Goal: Task Accomplishment & Management: Use online tool/utility

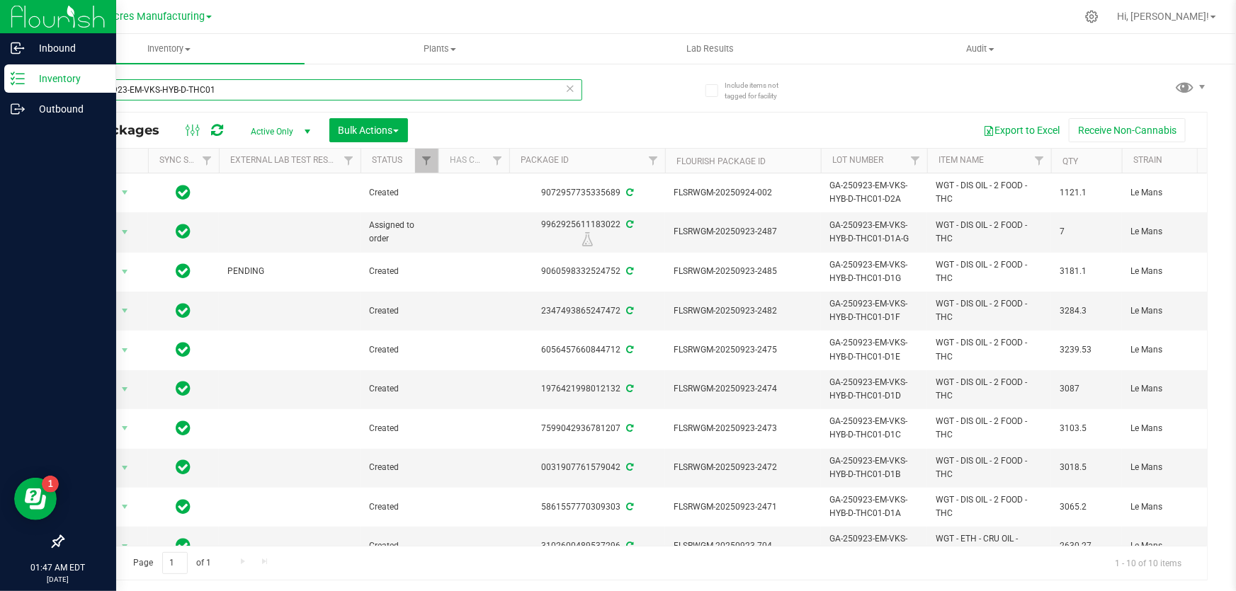
drag, startPoint x: 244, startPoint y: 89, endPoint x: 17, endPoint y: 84, distance: 226.6
click at [17, 84] on div "Inbound Inventory Outbound 01:47 AM EDT 09/24/2025 09/24 Green Acres Manufactur…" at bounding box center [618, 295] width 1236 height 591
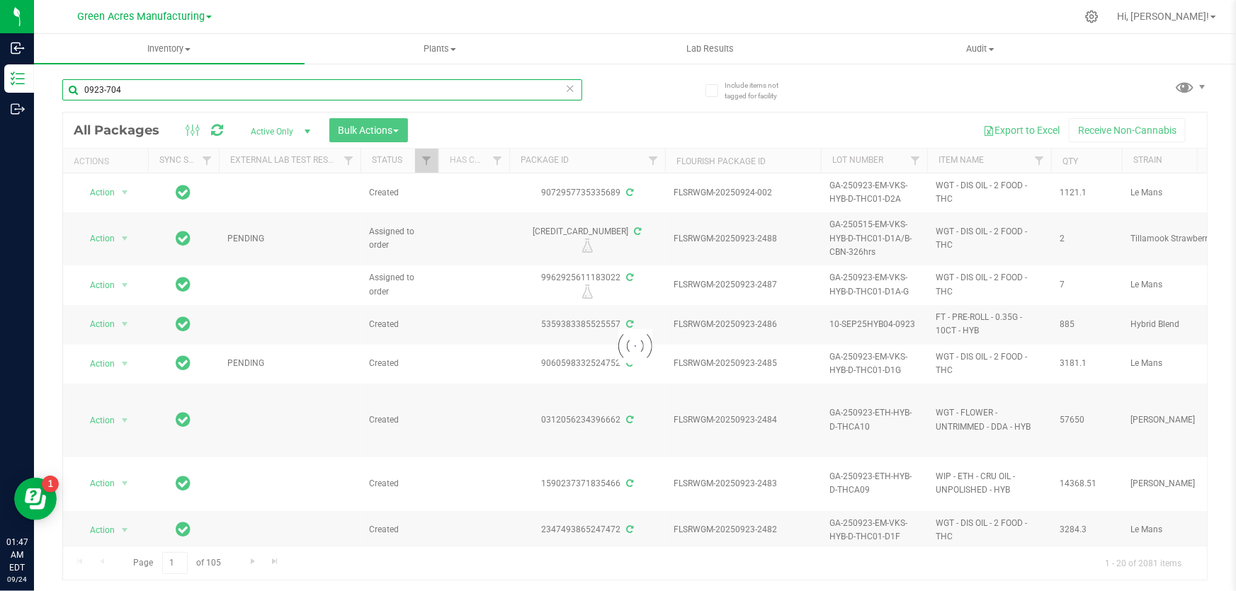
type input "0923-704"
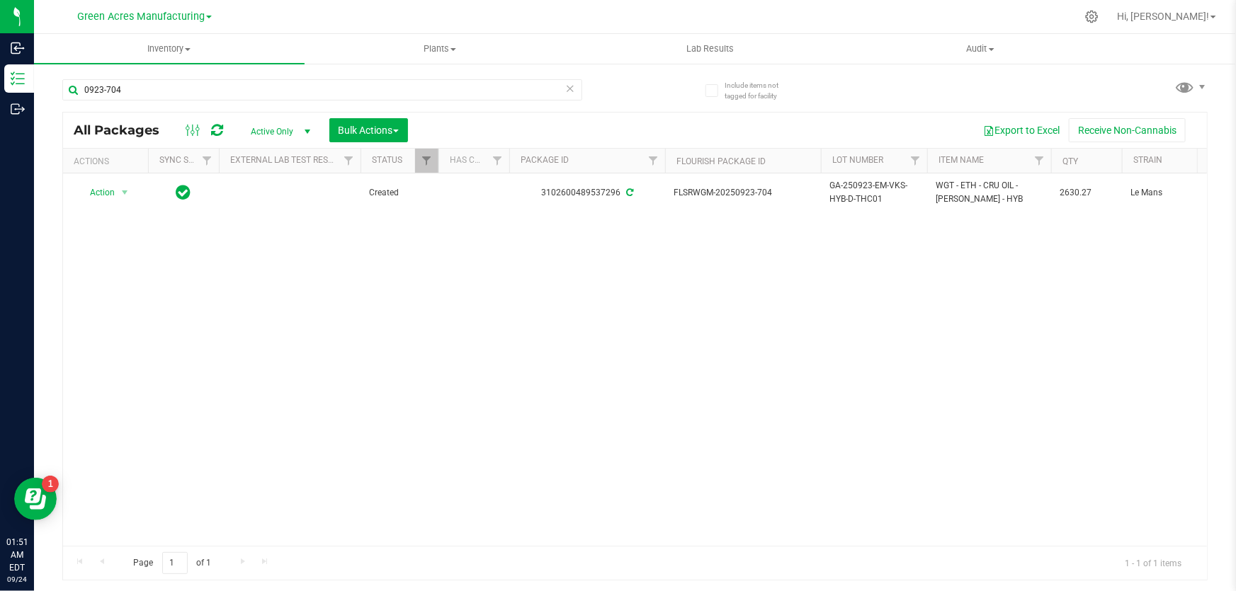
click at [950, 296] on div "Action Action Adjust qty Create package Edit attributes Global inventory Locate…" at bounding box center [635, 359] width 1144 height 372
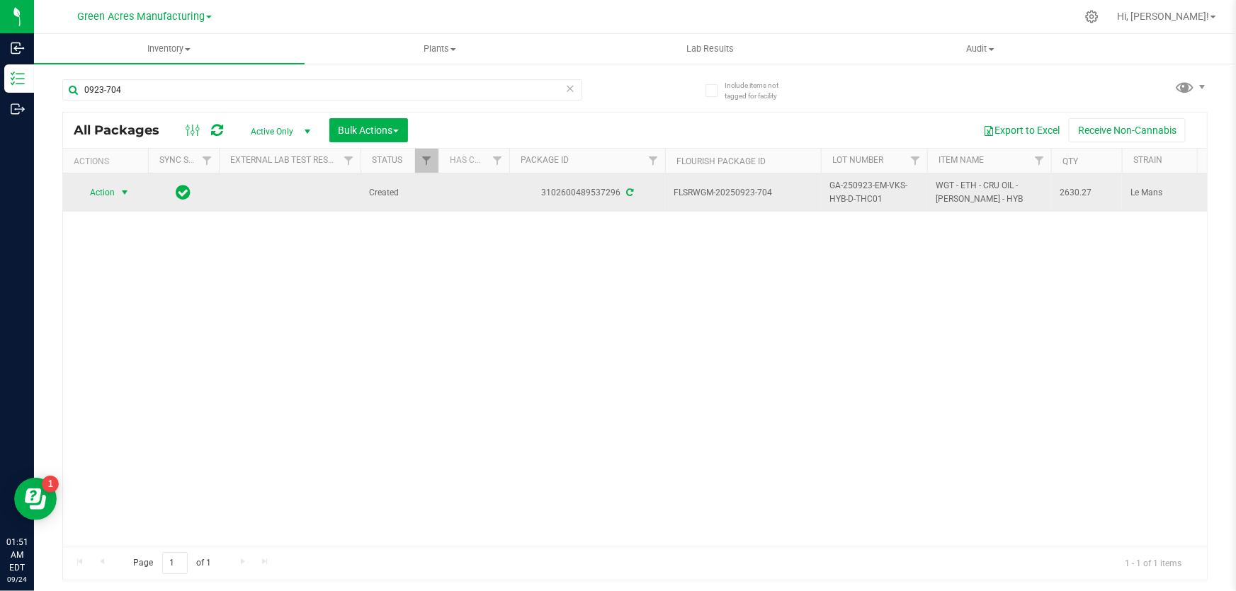
click at [130, 195] on span "select" at bounding box center [125, 193] width 18 height 20
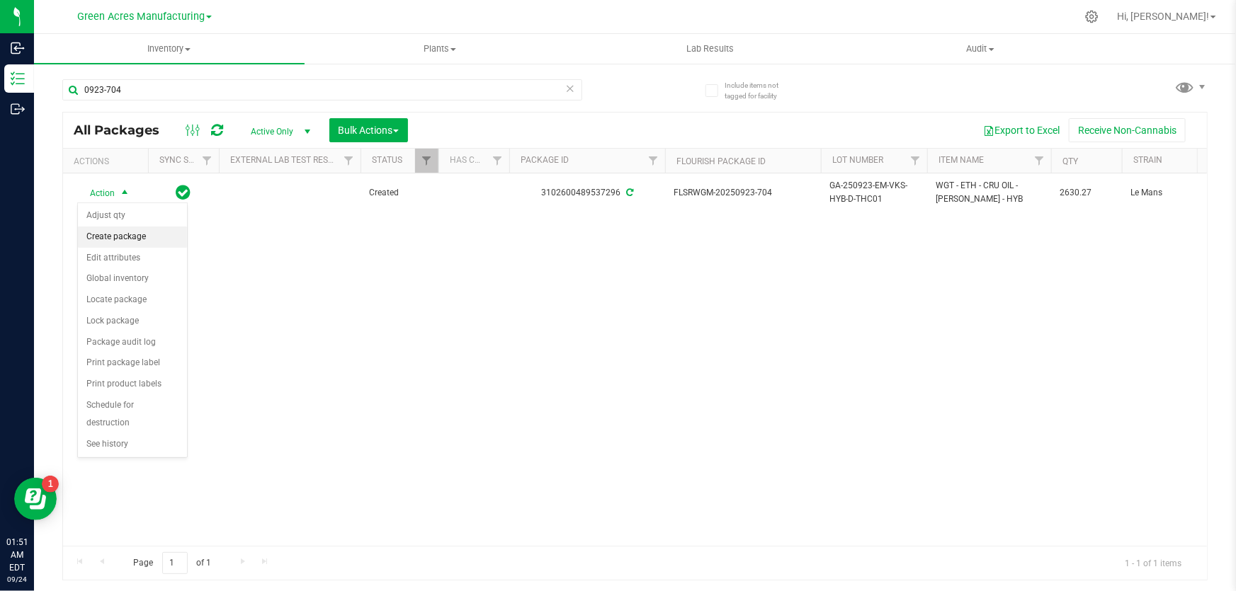
click at [136, 235] on li "Create package" at bounding box center [132, 237] width 109 height 21
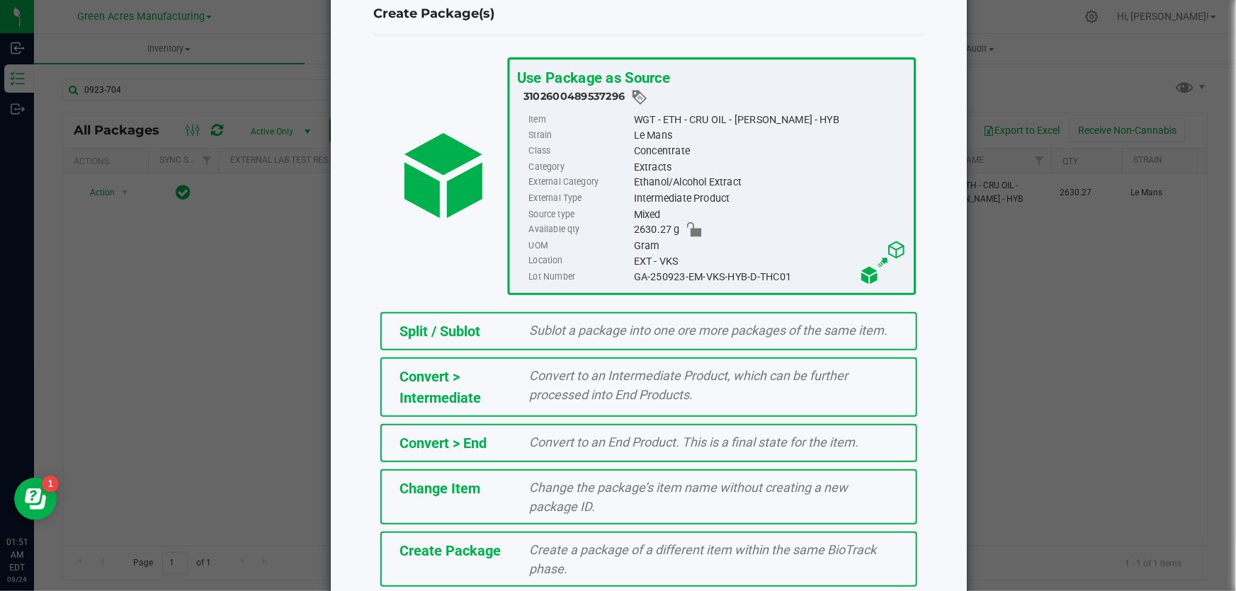
scroll to position [97, 0]
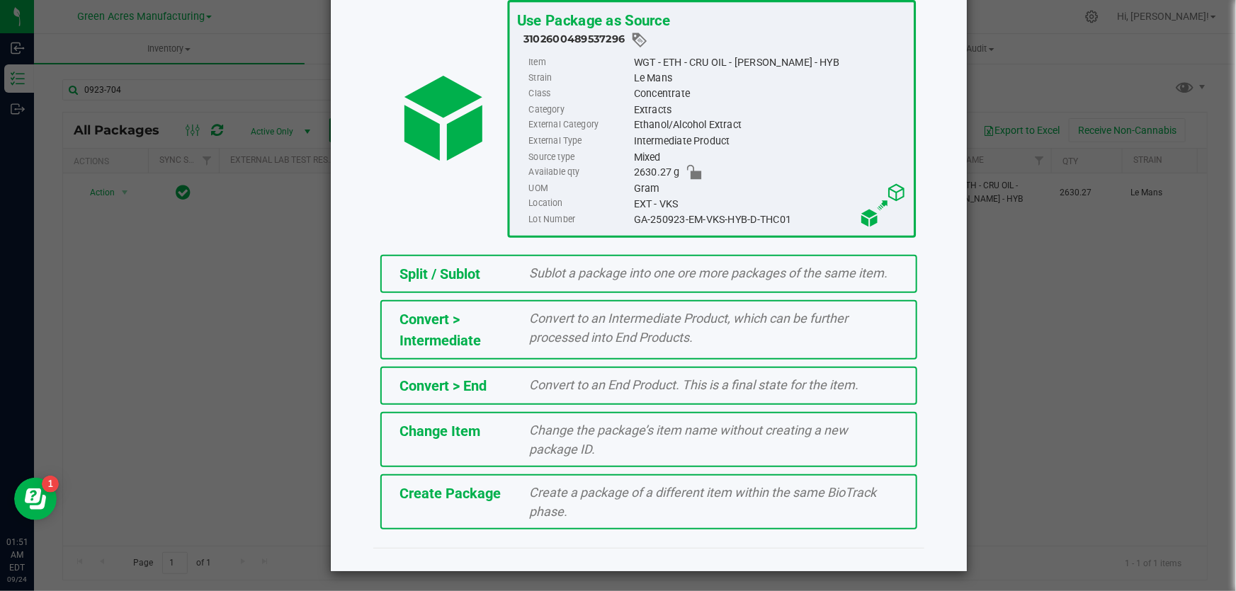
click at [519, 510] on div "Create a package of a different item within the same BioTrack phase." at bounding box center [714, 502] width 390 height 38
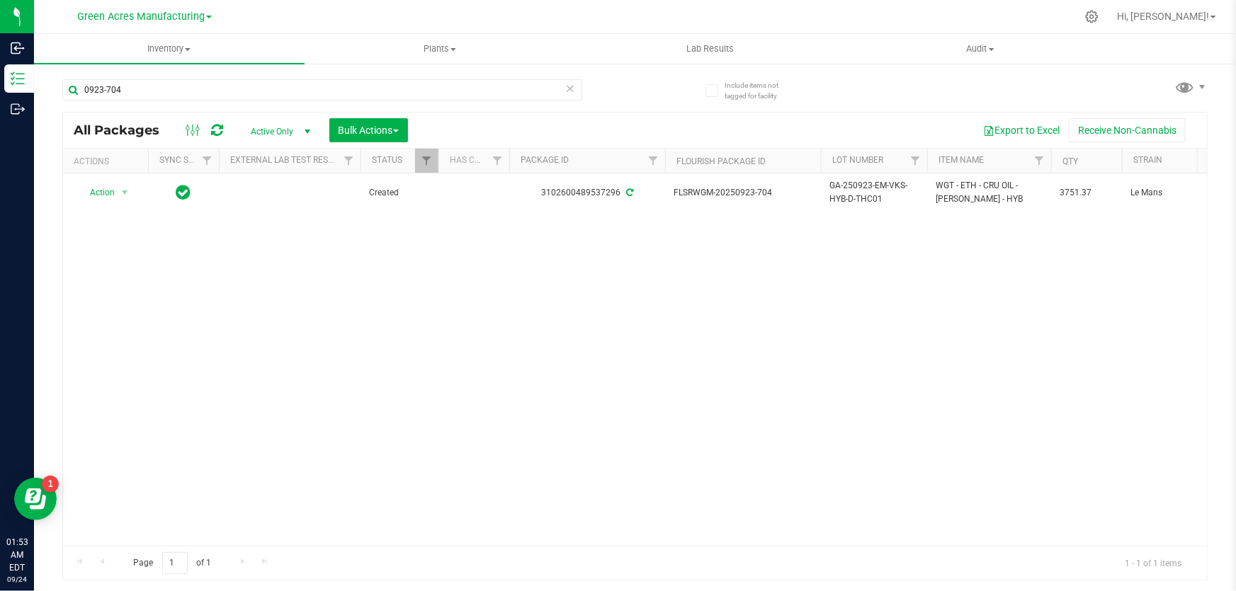
click at [321, 290] on div "Action Action Adjust qty Create package Edit attributes Global inventory Locate…" at bounding box center [635, 359] width 1144 height 372
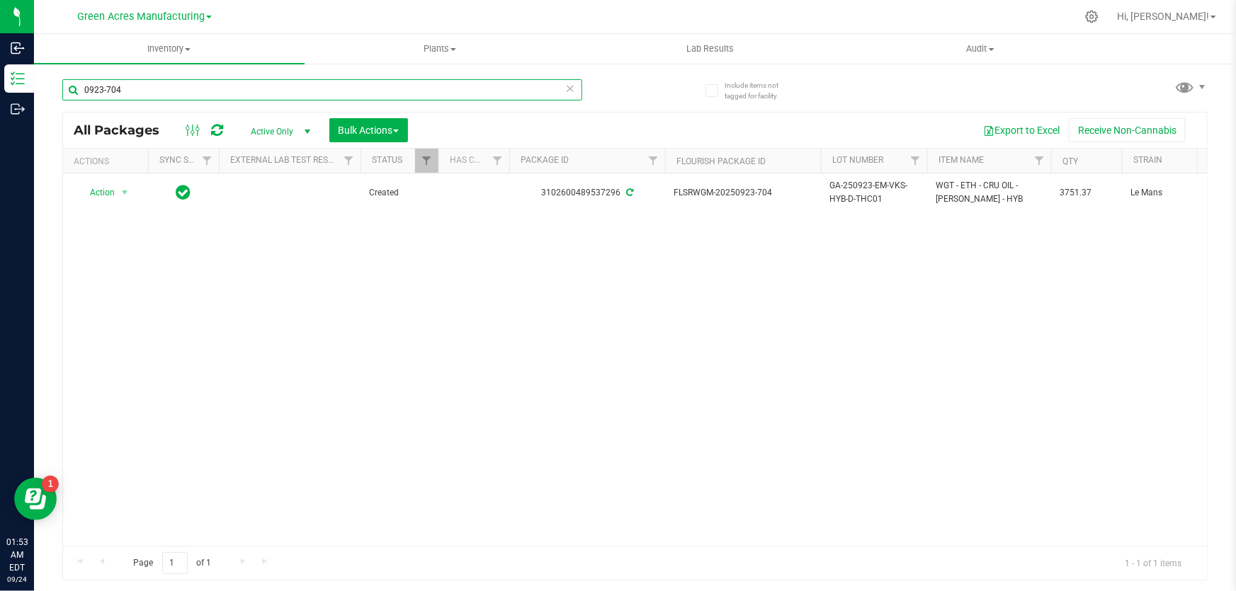
click at [149, 89] on input "0923-704" at bounding box center [322, 89] width 520 height 21
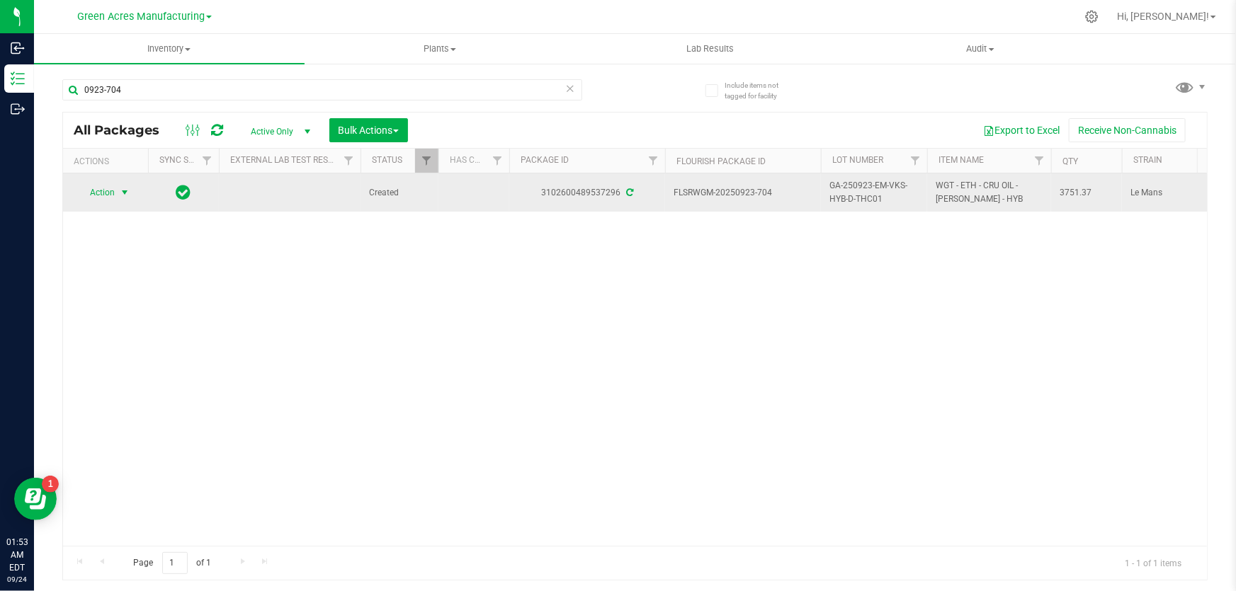
click at [127, 191] on span "select" at bounding box center [124, 192] width 11 height 11
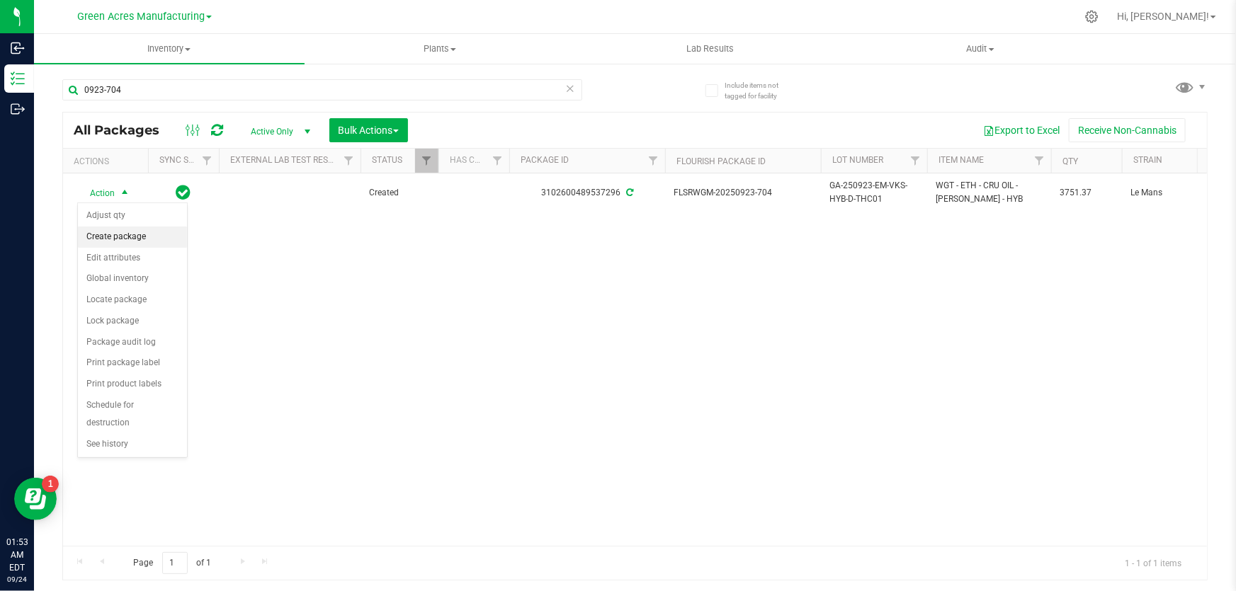
click at [141, 235] on li "Create package" at bounding box center [132, 237] width 109 height 21
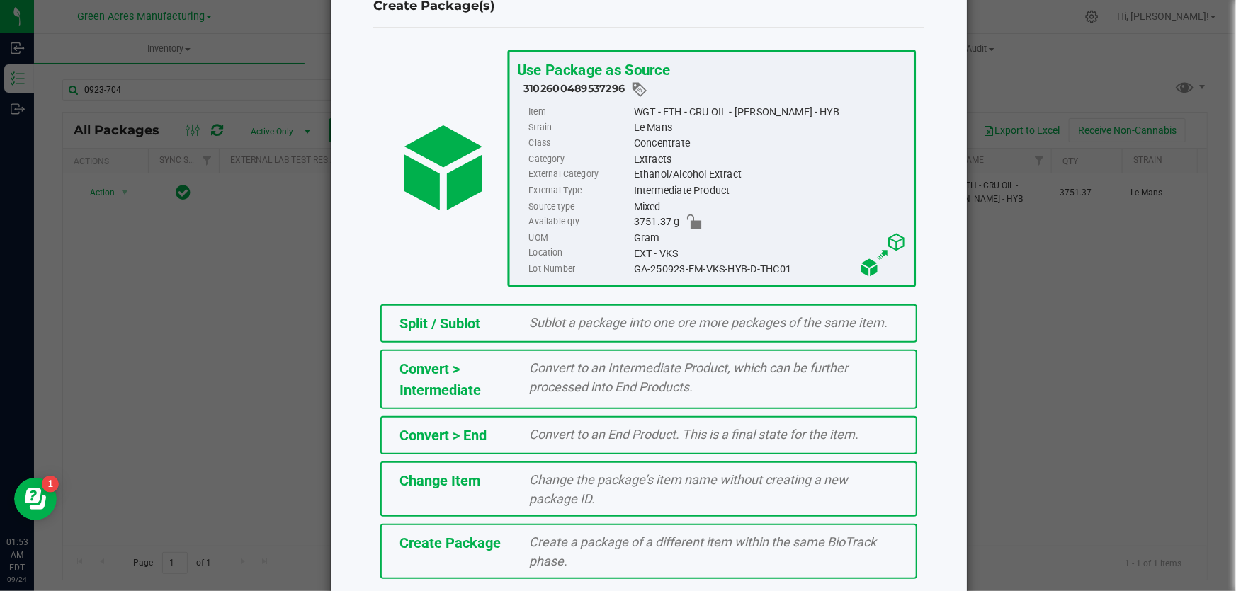
scroll to position [97, 0]
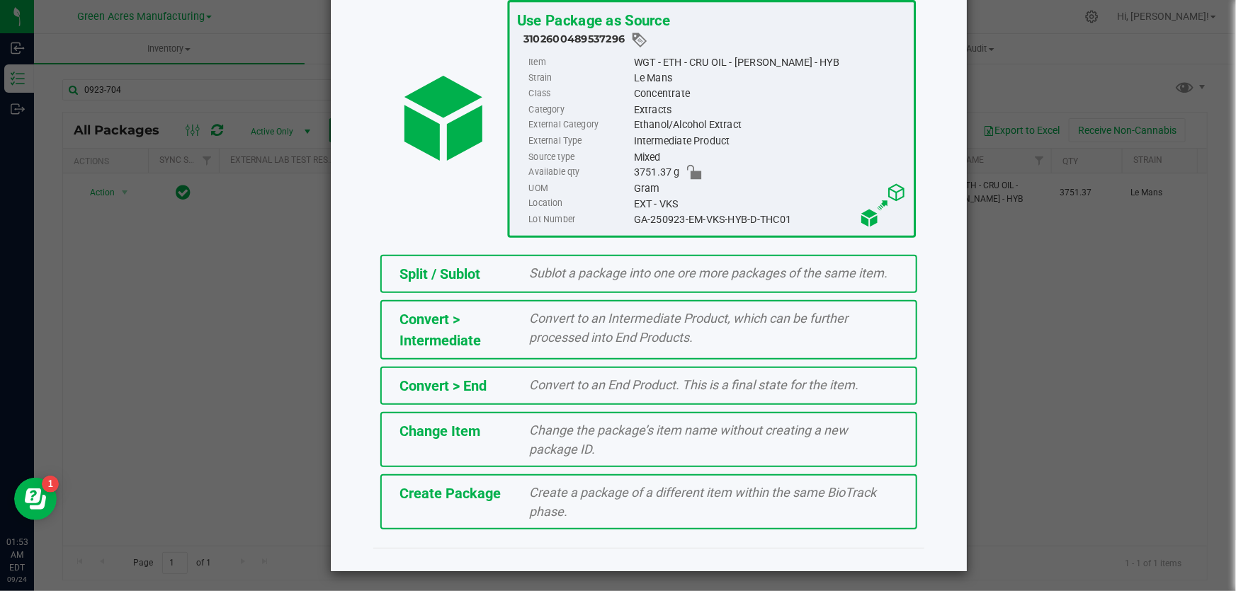
click at [540, 515] on span "Create a package of a different item within the same BioTrack phase." at bounding box center [703, 502] width 347 height 34
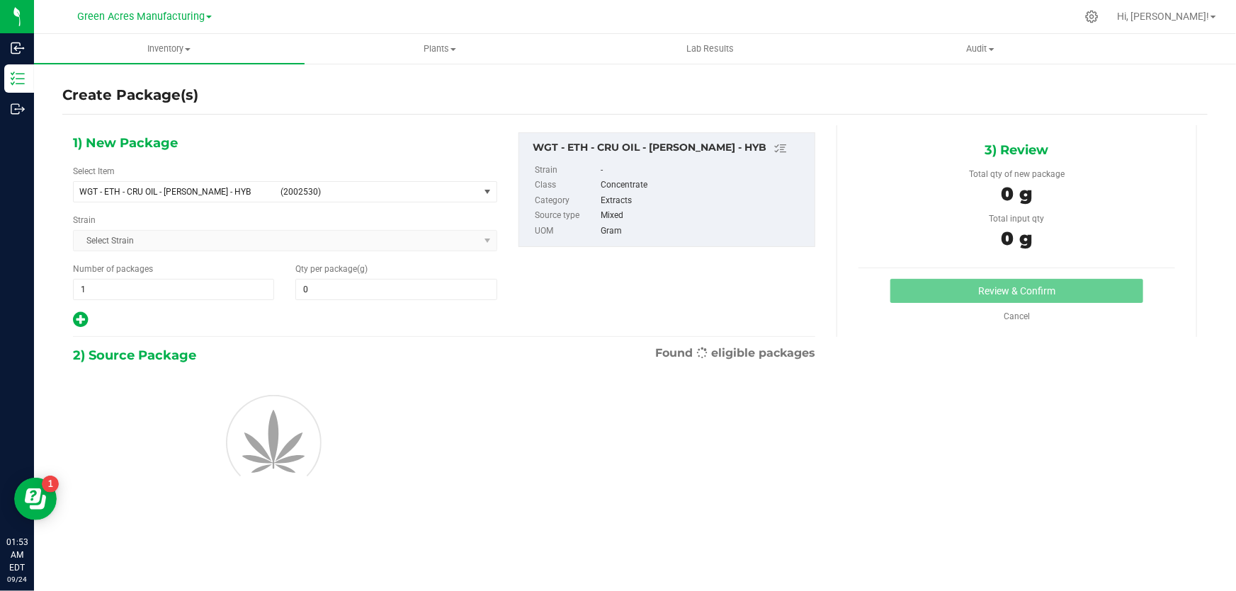
type input "0.0000"
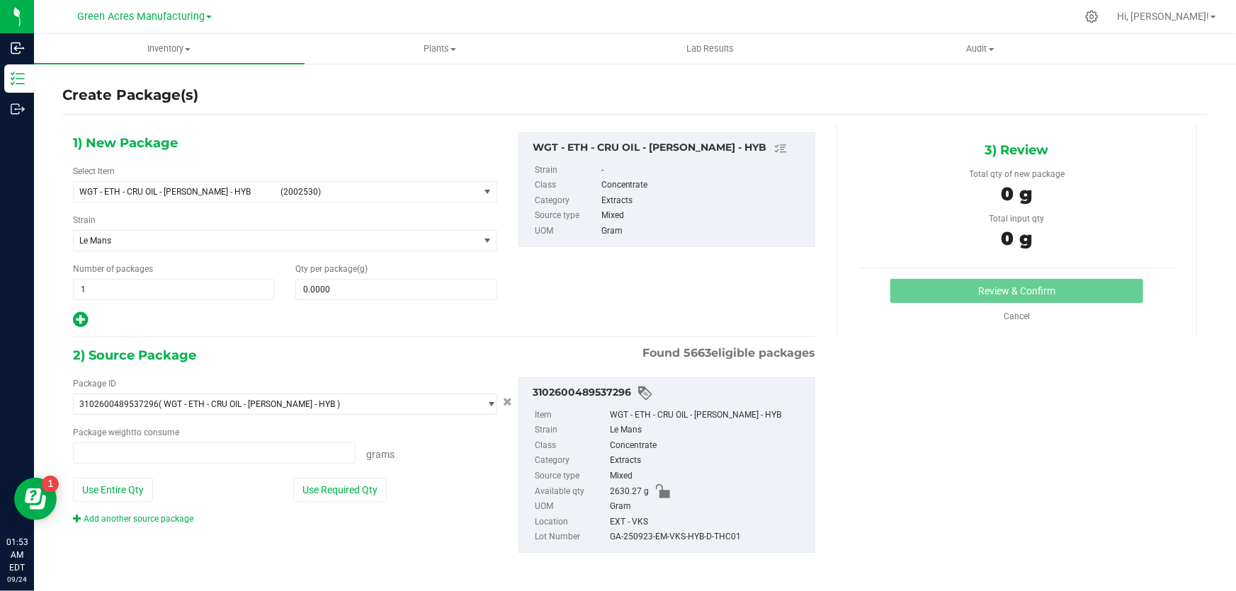
type input "0.0000 g"
click at [466, 188] on span "(2002530)" at bounding box center [376, 192] width 193 height 10
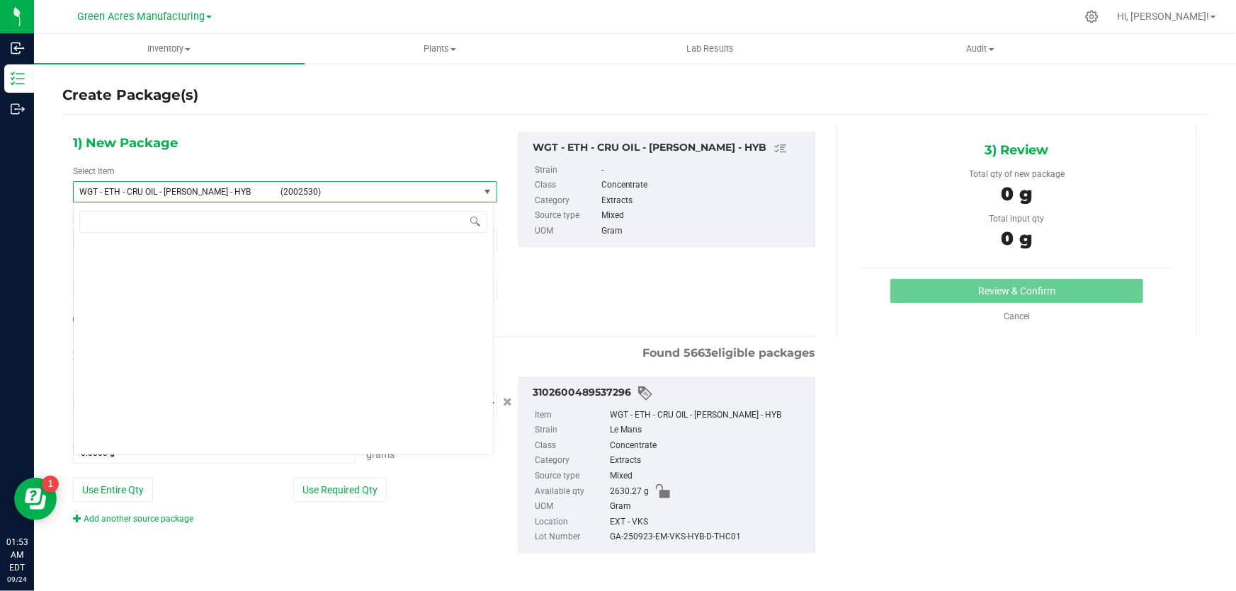
scroll to position [267662, 0]
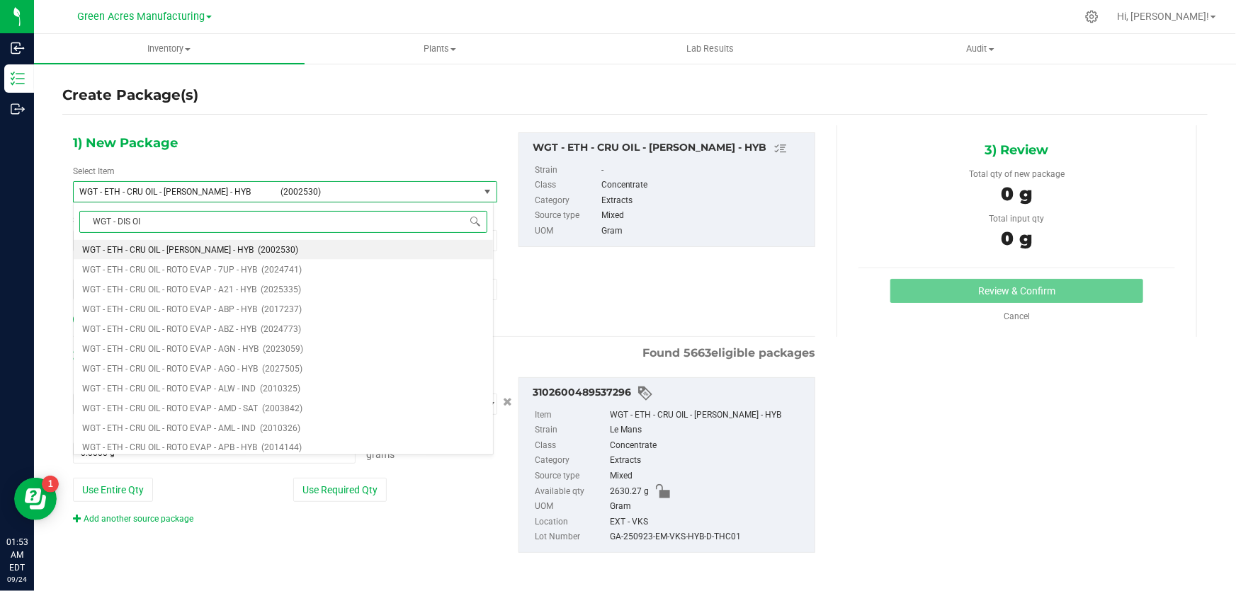
type input "WGT - DIS OIL"
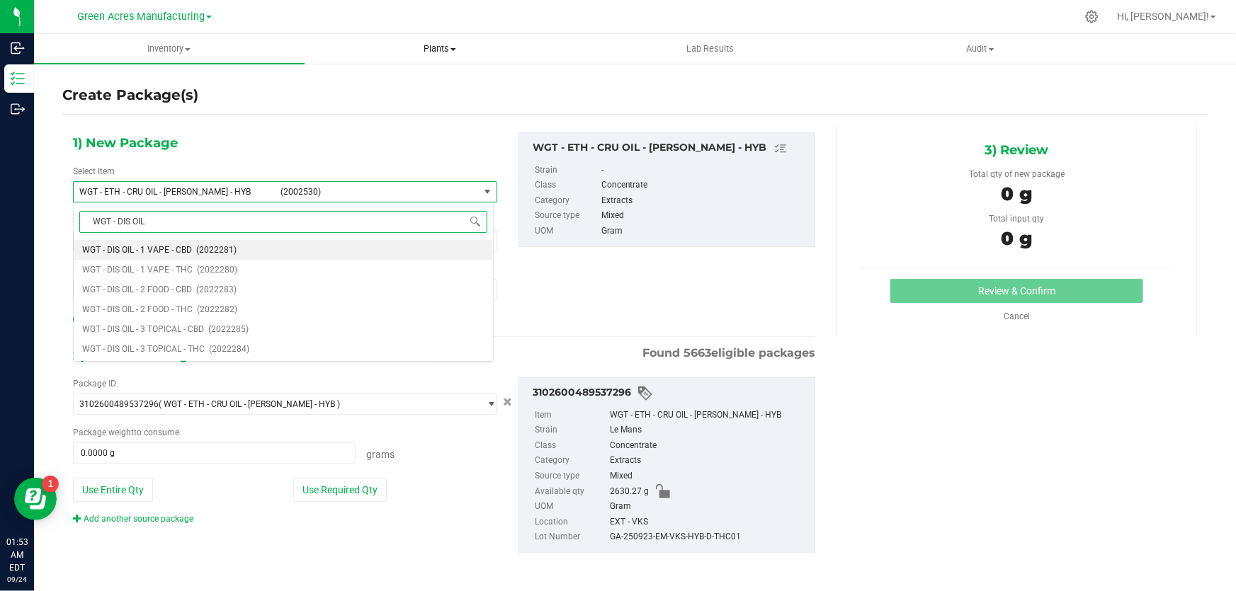
scroll to position [0, 0]
click at [147, 348] on span "WGT - DIS OIL - 3 TOPICAL - THC" at bounding box center [143, 349] width 123 height 10
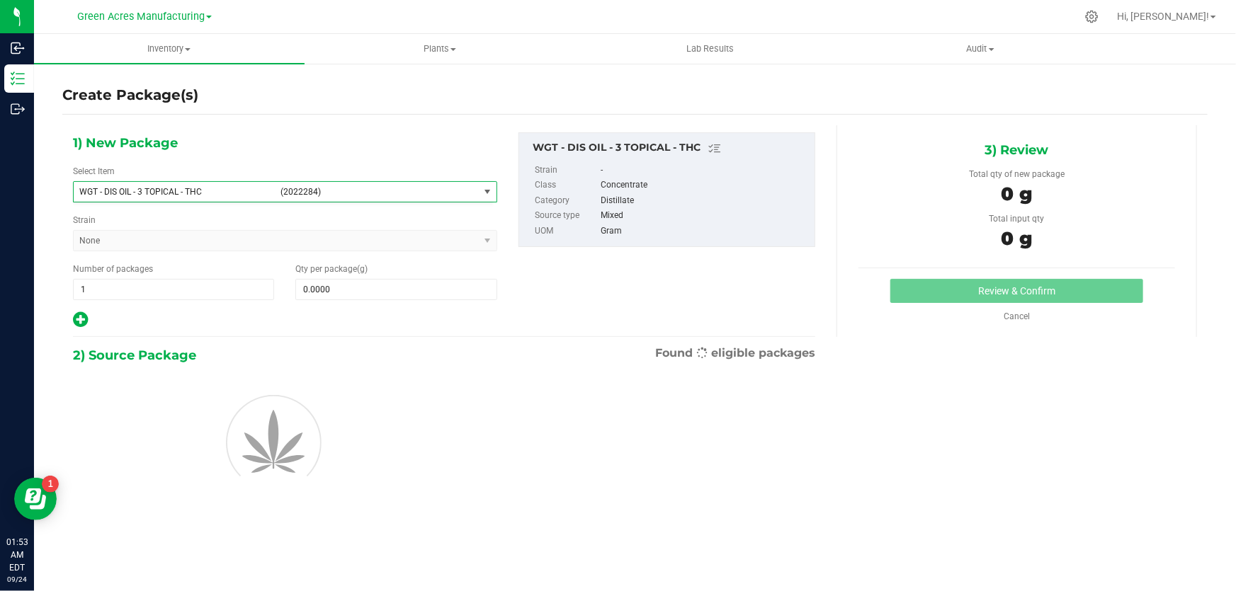
type input "0.0000"
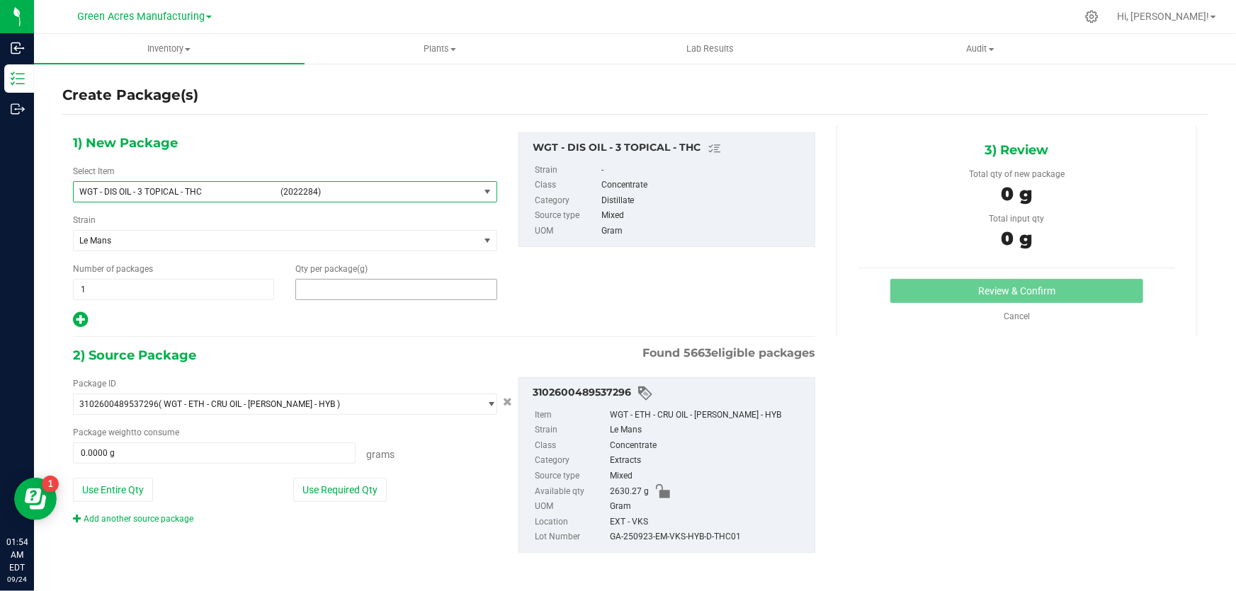
click at [411, 289] on span at bounding box center [395, 289] width 201 height 21
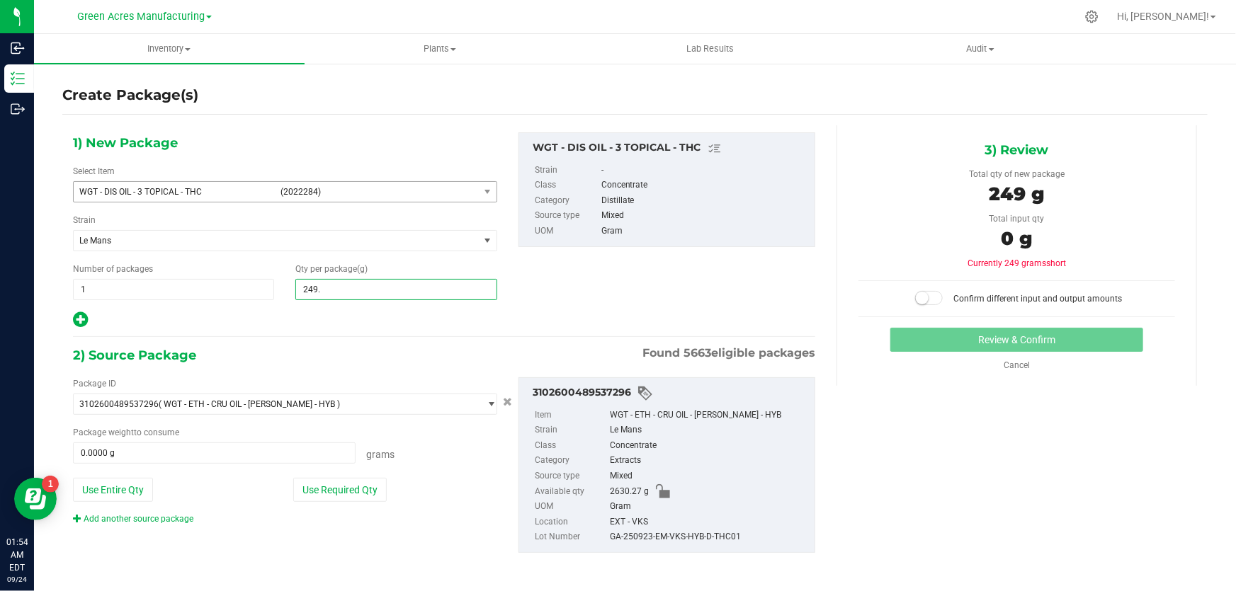
type input "249.5"
type input "249.5000"
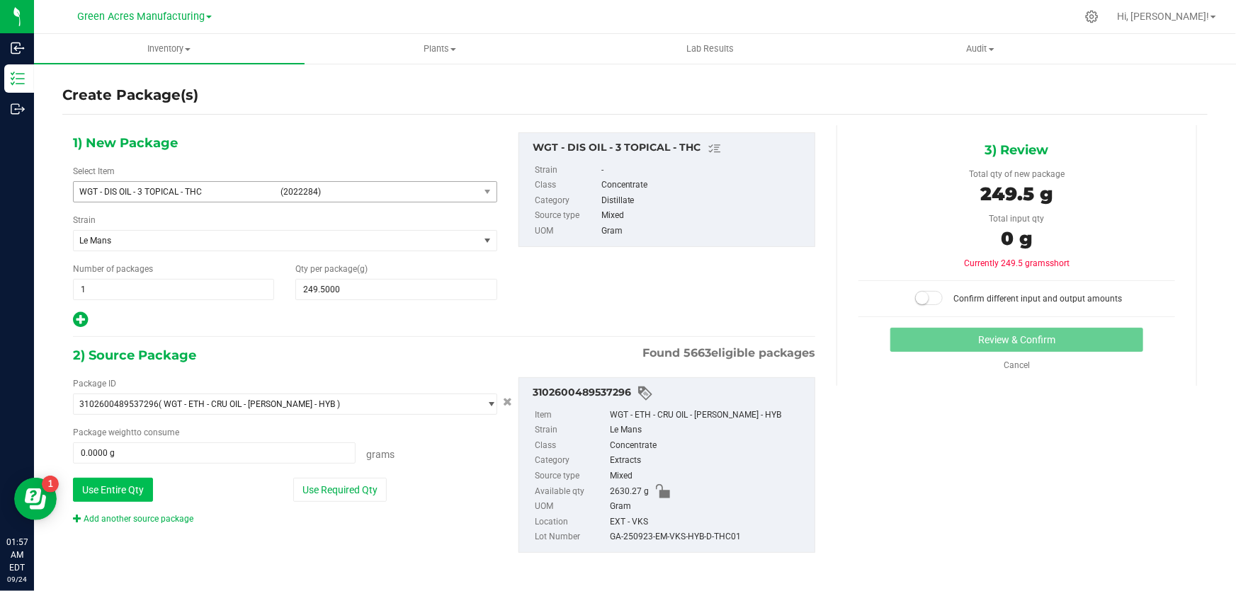
click at [120, 489] on button "Use Entire Qty" at bounding box center [113, 490] width 80 height 24
type input "2630.2700 g"
click at [925, 298] on span at bounding box center [929, 298] width 28 height 14
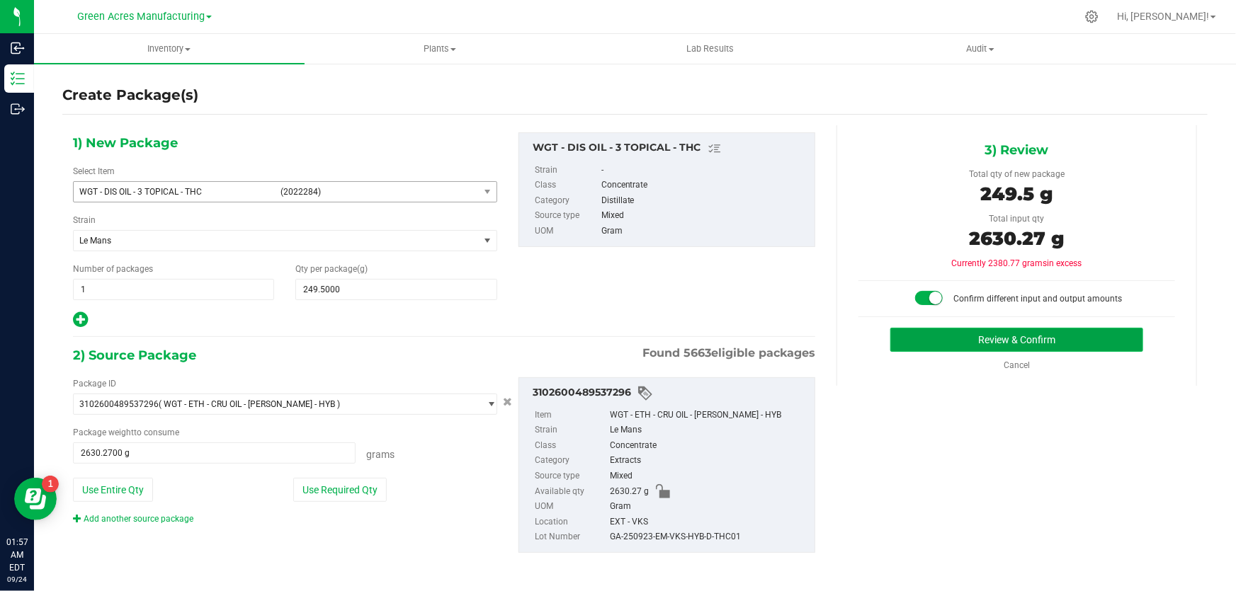
click at [981, 343] on button "Review & Confirm" at bounding box center [1017, 340] width 254 height 24
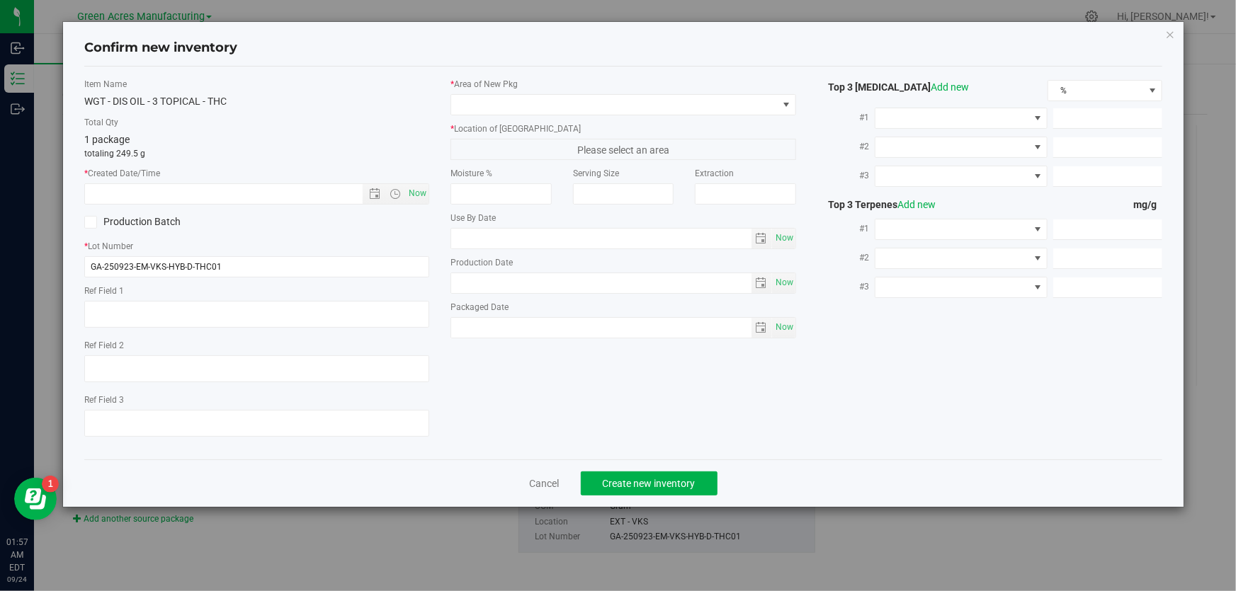
type textarea "JARS A-I"
click at [424, 193] on span "Now" at bounding box center [418, 193] width 24 height 21
type input "[DATE] 1:57 AM"
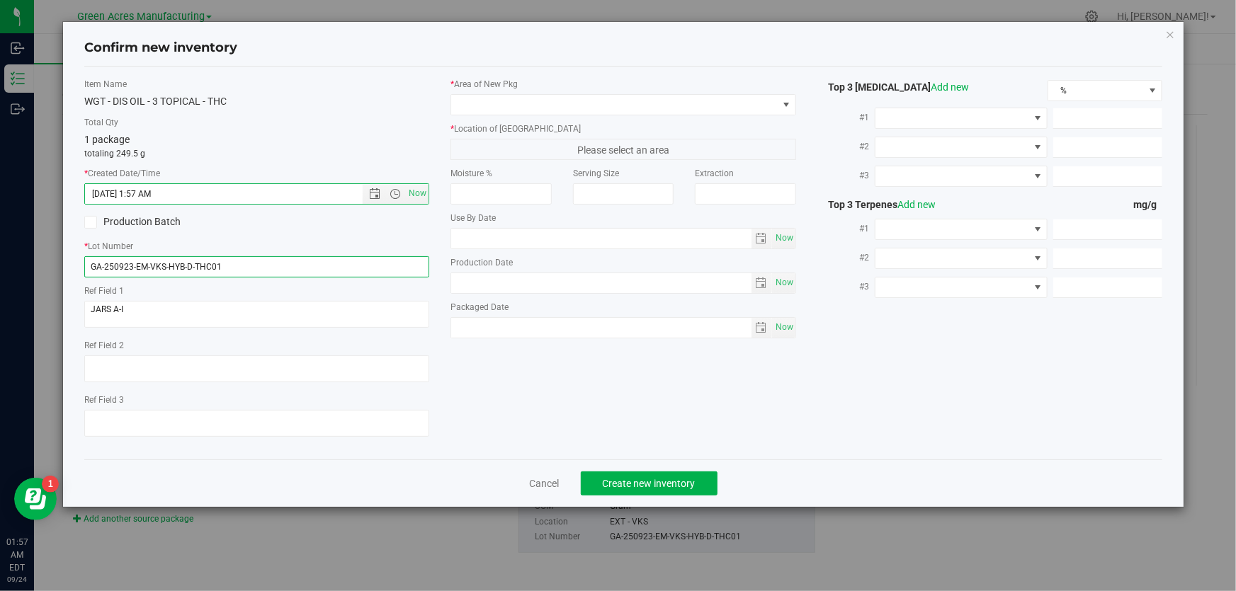
click at [267, 266] on input "GA-250923-EM-VKS-HYB-D-THC01" at bounding box center [256, 266] width 345 height 21
type input "GA-250923-EM-VKS-HYB-D-THC01-D3A"
click at [579, 117] on div "* Area of [GEOGRAPHIC_DATA] * Location of [GEOGRAPHIC_DATA] Please select an ar…" at bounding box center [623, 212] width 366 height 268
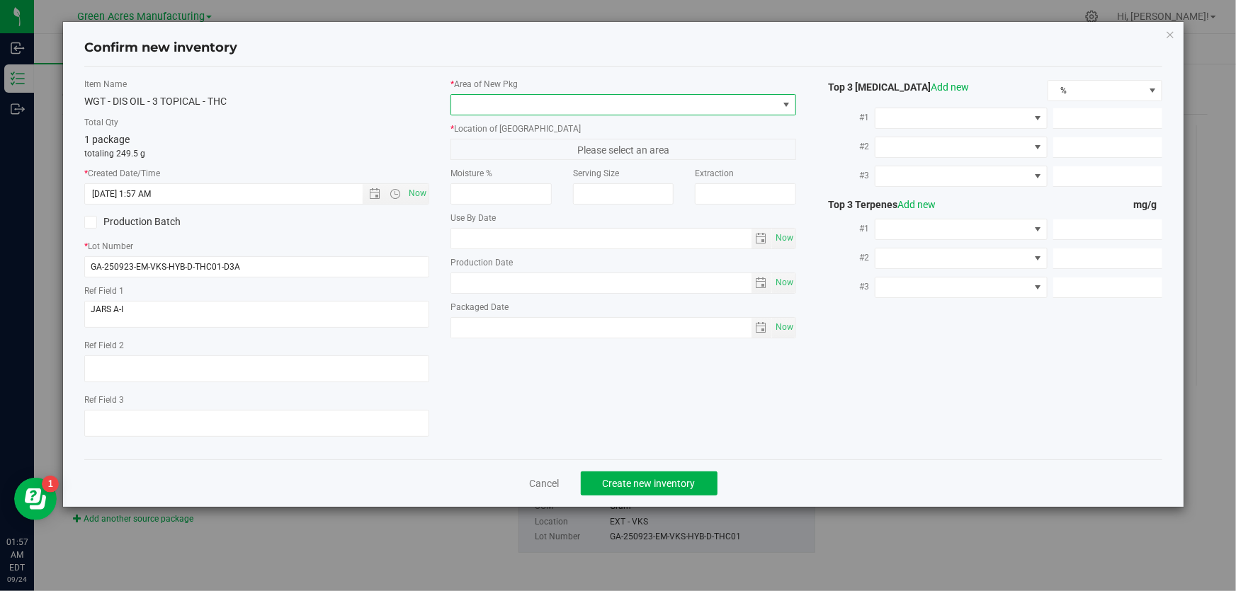
click at [583, 105] on span at bounding box center [614, 105] width 326 height 20
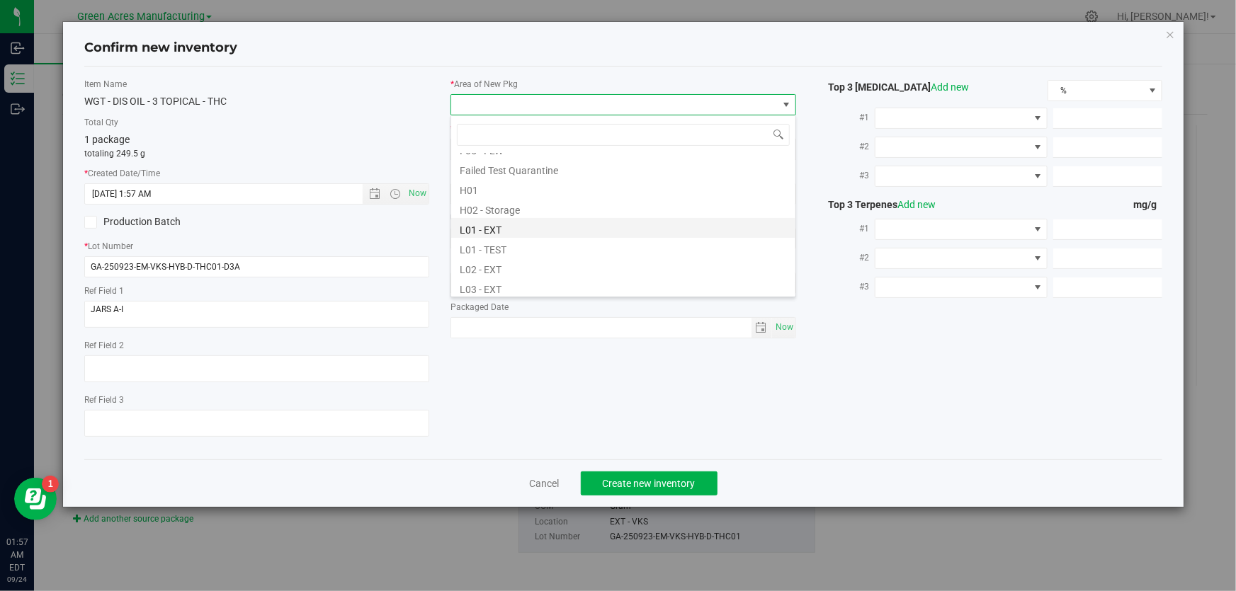
scroll to position [257, 0]
click at [506, 223] on li "L03 - EXT" at bounding box center [623, 223] width 344 height 20
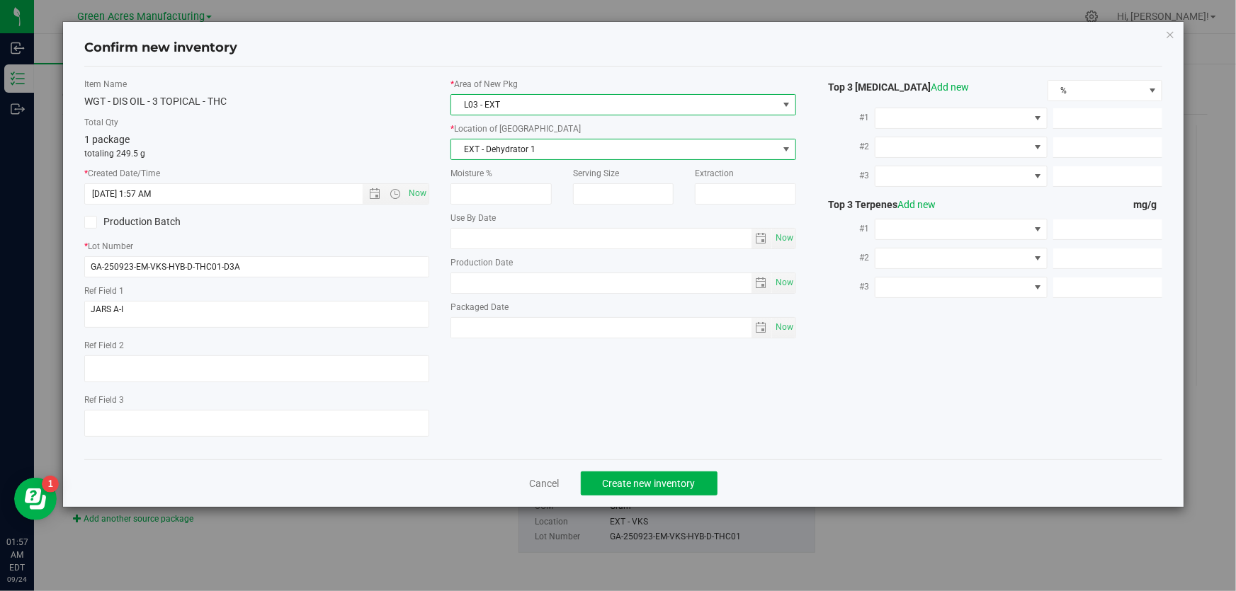
click at [524, 142] on span "EXT - Dehydrator 1" at bounding box center [614, 149] width 326 height 20
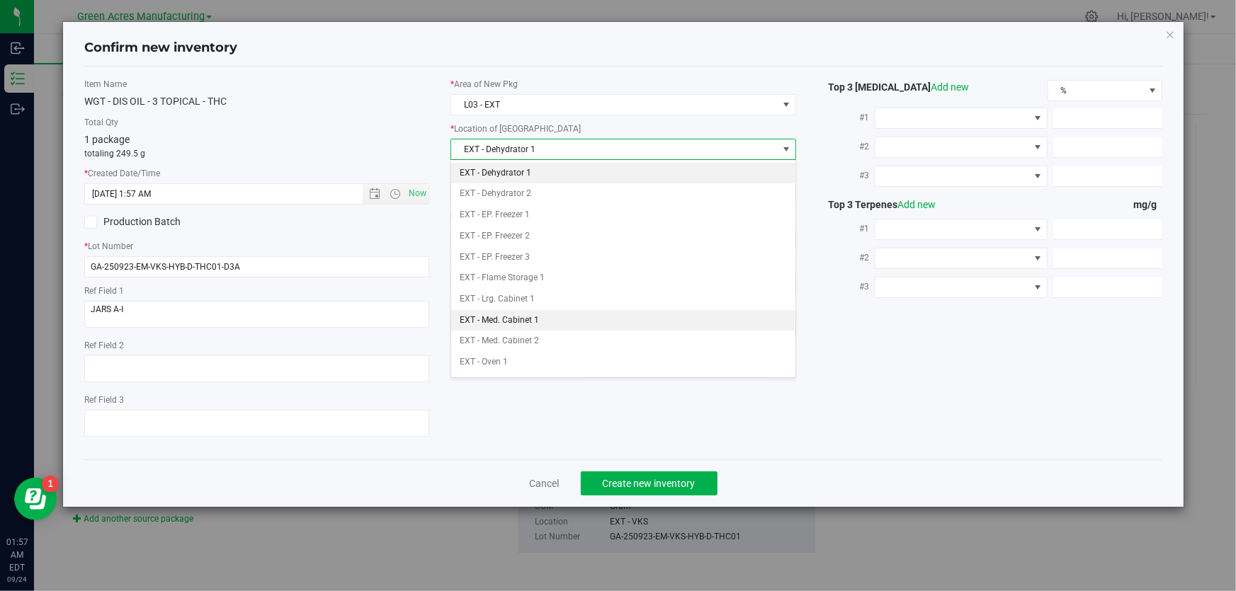
click at [535, 318] on li "EXT - Med. Cabinet 1" at bounding box center [623, 320] width 344 height 21
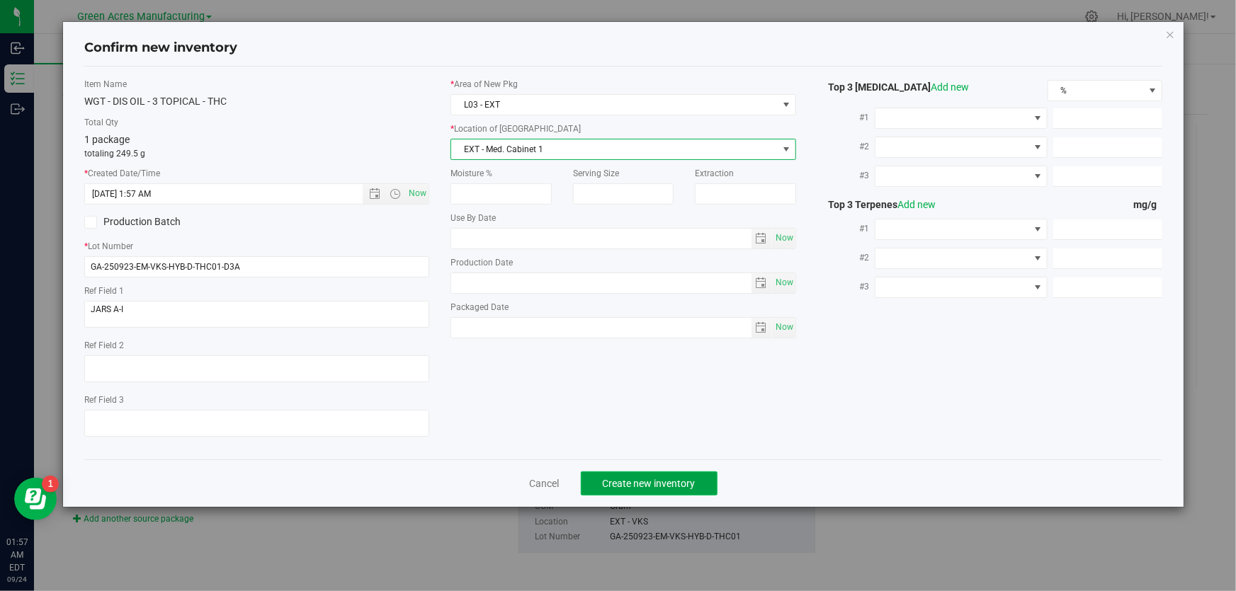
click at [630, 486] on span "Create new inventory" at bounding box center [649, 483] width 93 height 11
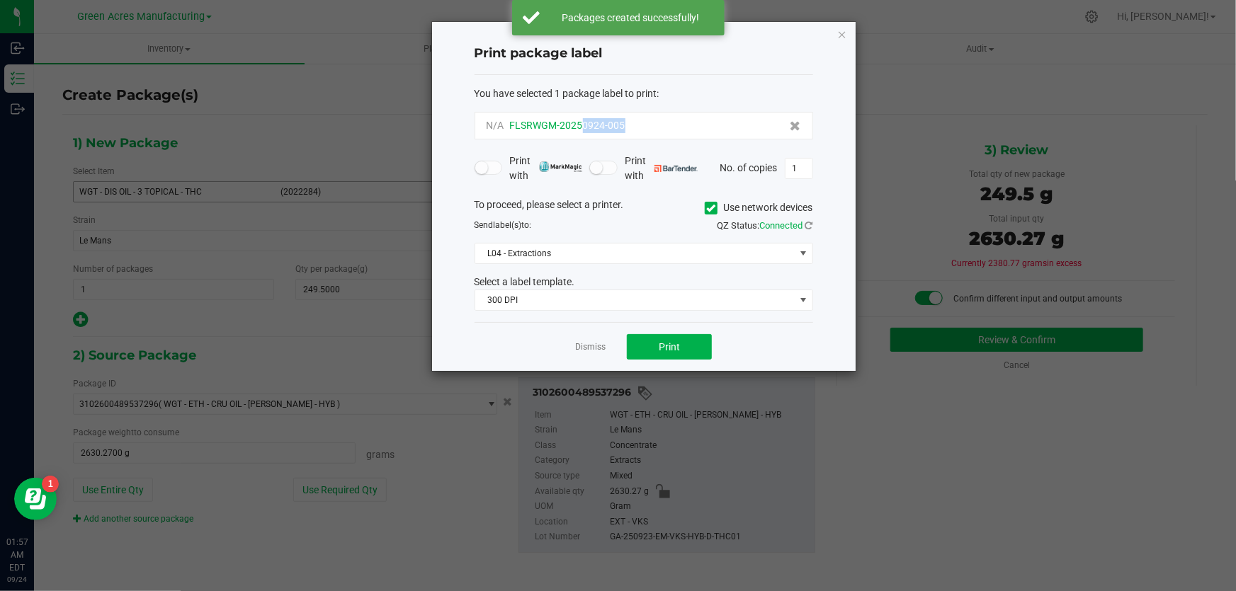
drag, startPoint x: 641, startPoint y: 127, endPoint x: 584, endPoint y: 130, distance: 56.7
click at [584, 130] on div "N/A FLSRWGM-20250924-005" at bounding box center [643, 125] width 314 height 15
copy span "0924-005"
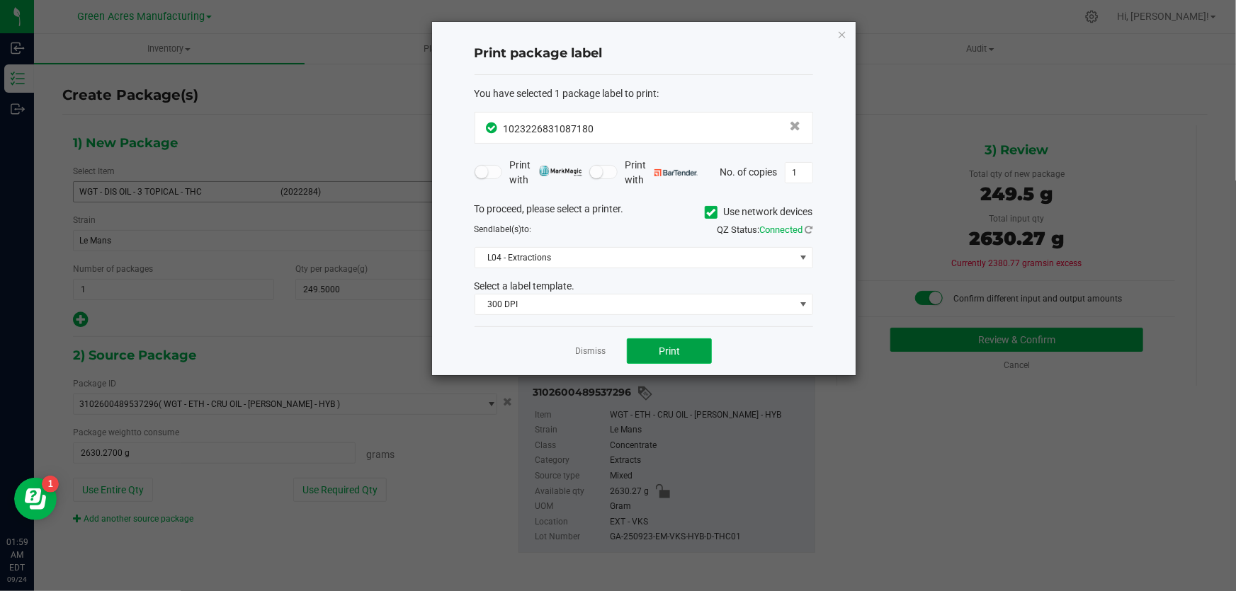
click at [664, 346] on span "Print" at bounding box center [669, 351] width 21 height 11
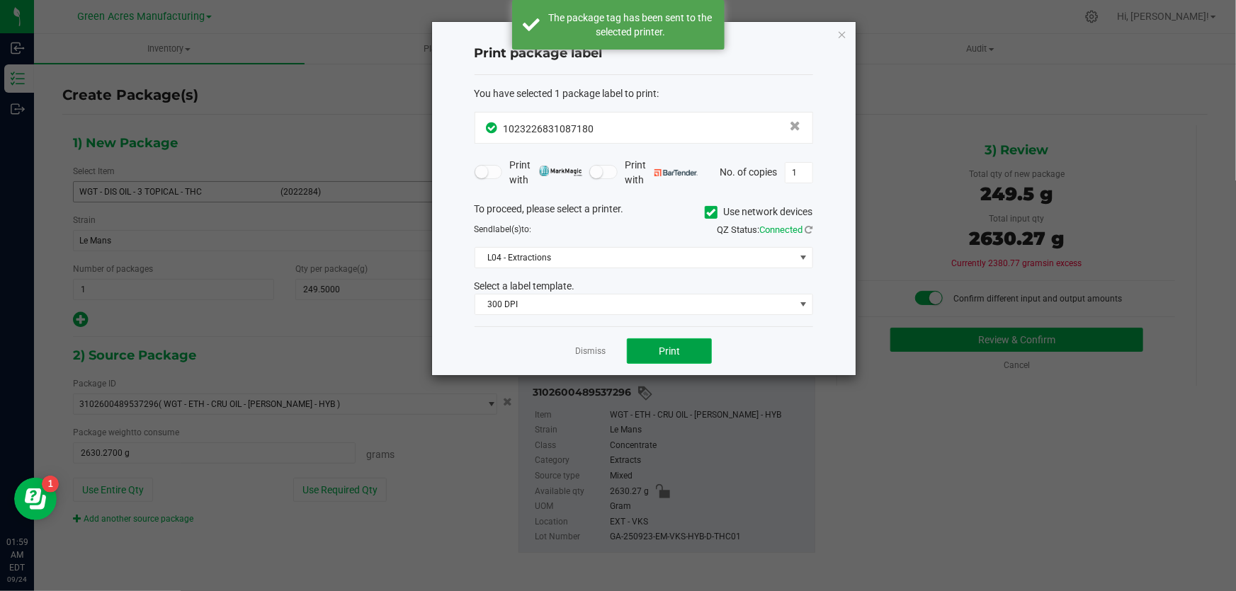
click at [670, 352] on span "Print" at bounding box center [669, 351] width 21 height 11
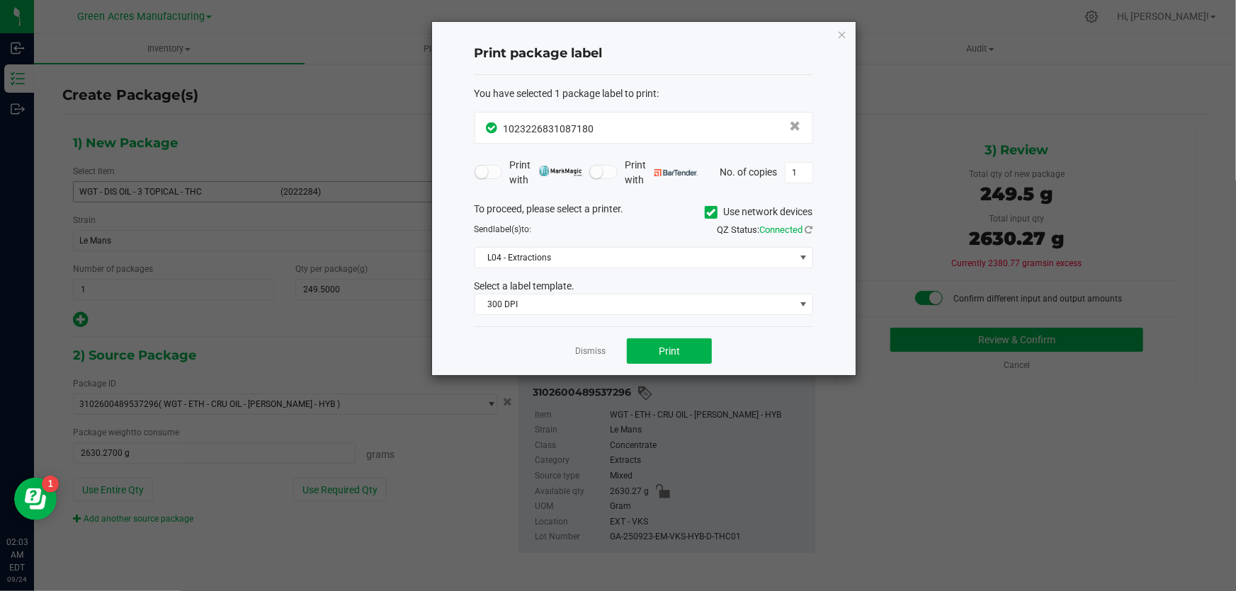
click at [596, 358] on app-cancel-button "Dismiss" at bounding box center [590, 351] width 30 height 15
click at [592, 353] on link "Dismiss" at bounding box center [590, 352] width 30 height 12
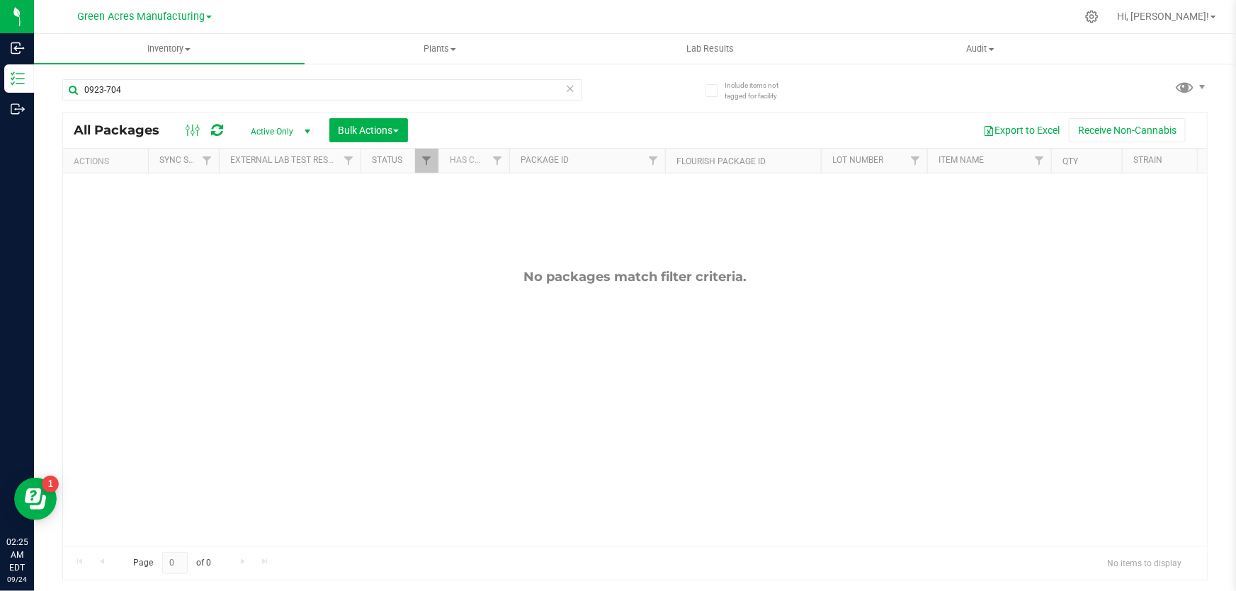
click at [889, 227] on div "No packages match filter criteria." at bounding box center [635, 407] width 1144 height 468
click at [1212, 20] on link "Hi, [PERSON_NAME]!" at bounding box center [1166, 16] width 110 height 15
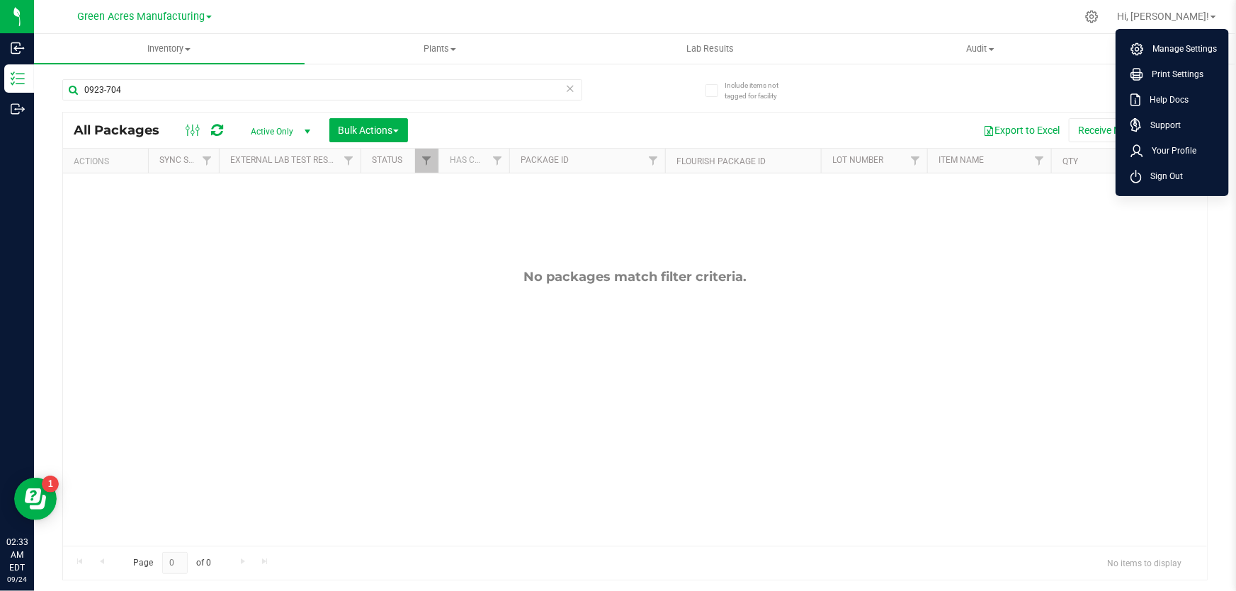
click at [1174, 171] on span "Sign Out" at bounding box center [1161, 176] width 41 height 14
